Goal: Transaction & Acquisition: Purchase product/service

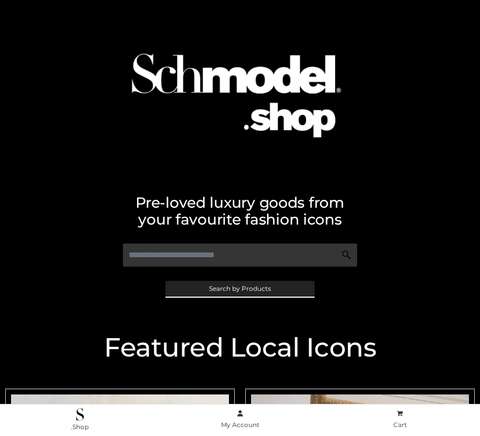
click at [240, 288] on span "Search by Products" at bounding box center [240, 288] width 62 height 6
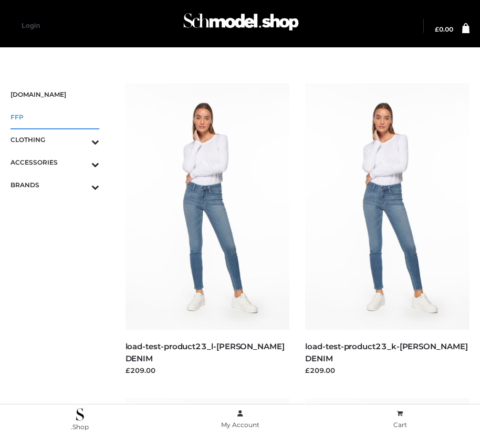
click at [55, 117] on span "FFP" at bounding box center [55, 117] width 89 height 12
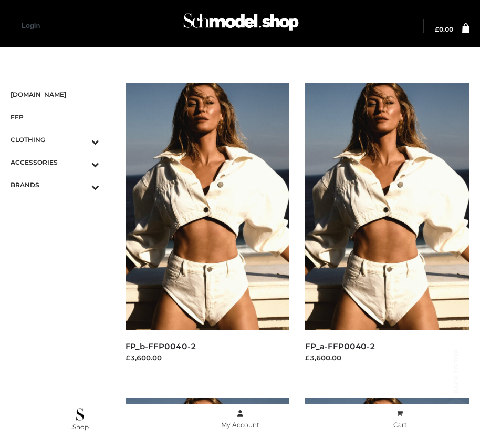
scroll to position [1516, 0]
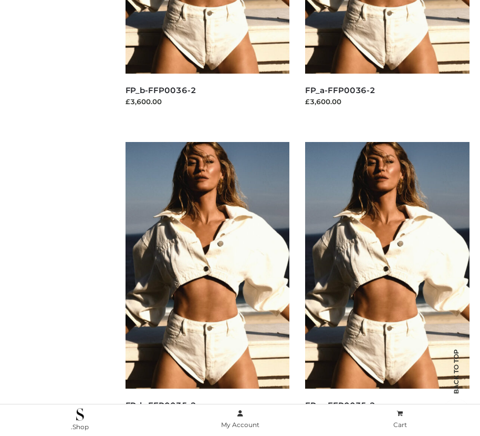
click at [207, 289] on img at bounding box center [208, 265] width 165 height 247
